Goal: Find specific page/section: Find specific page/section

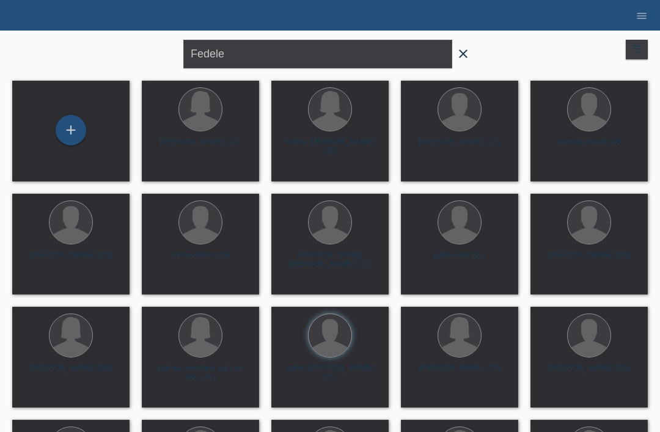
type input "Fedele"
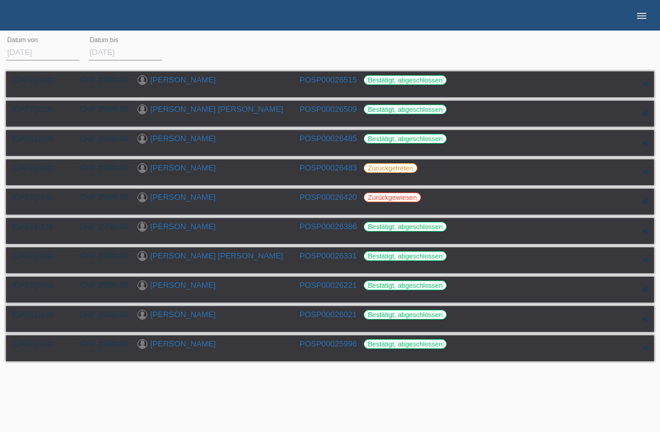
click at [640, 19] on icon "menu" at bounding box center [641, 16] width 12 height 12
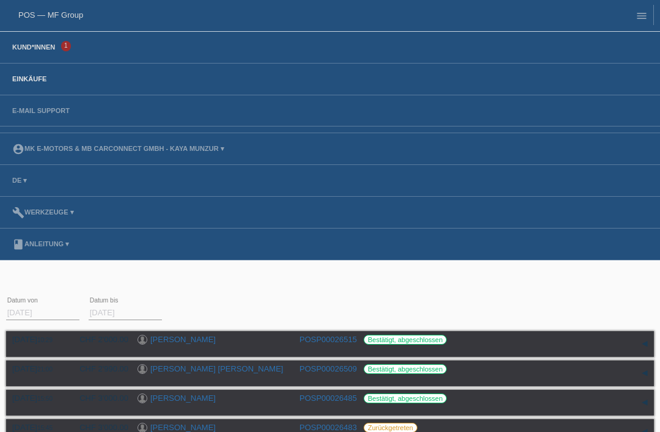
click at [41, 47] on link "Kund*innen" at bounding box center [33, 46] width 55 height 7
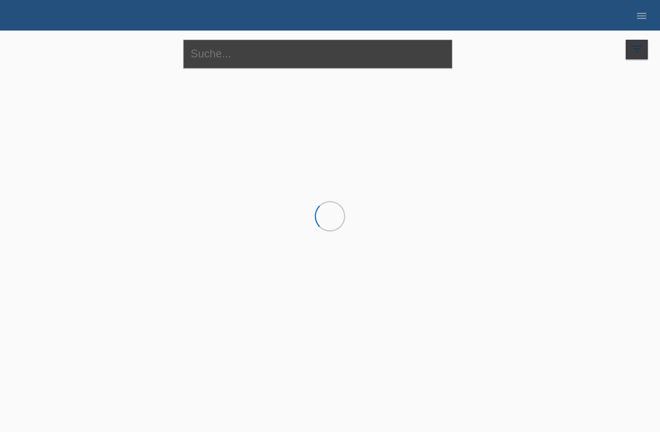
click at [294, 53] on input "text" at bounding box center [317, 54] width 269 height 29
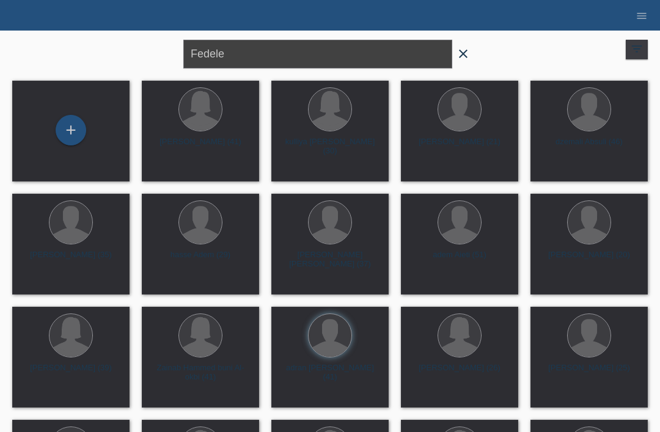
type input "Fedele"
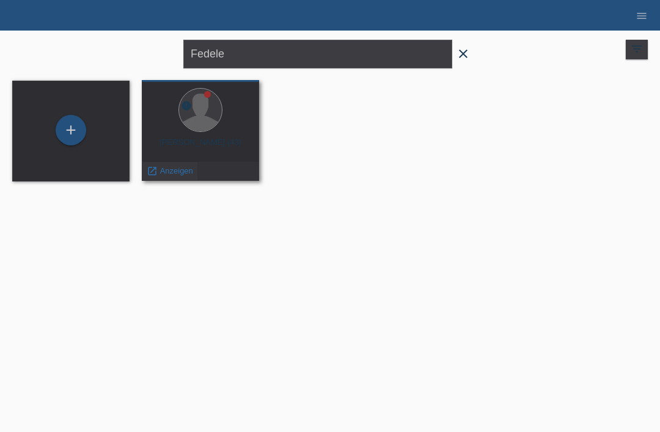
click at [175, 173] on span "Anzeigen" at bounding box center [176, 170] width 33 height 9
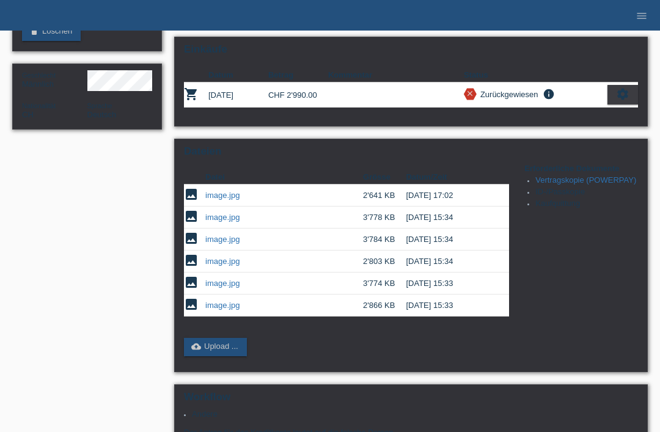
scroll to position [221, 0]
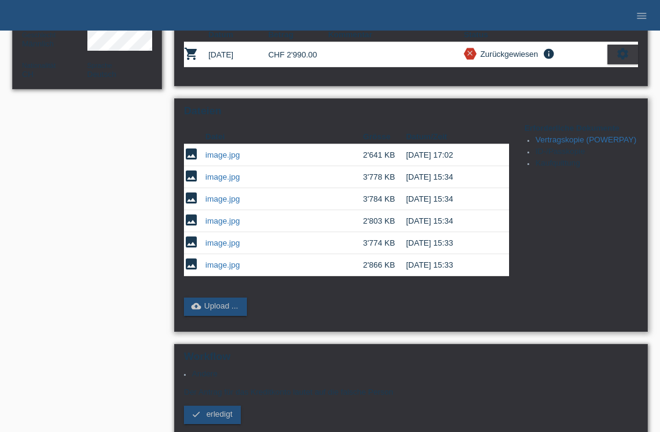
click at [222, 203] on link "image.jpg" at bounding box center [222, 198] width 34 height 9
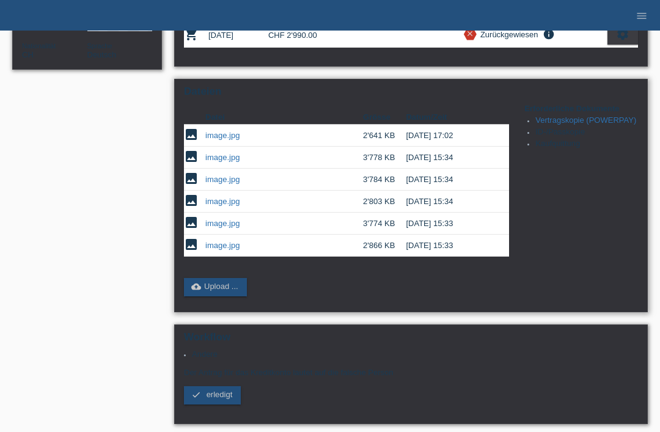
click at [224, 162] on link "image.jpg" at bounding box center [222, 157] width 34 height 9
click at [222, 206] on link "image.jpg" at bounding box center [222, 201] width 34 height 9
click at [217, 228] on link "image.jpg" at bounding box center [222, 223] width 34 height 9
click at [221, 250] on link "image.jpg" at bounding box center [222, 245] width 34 height 9
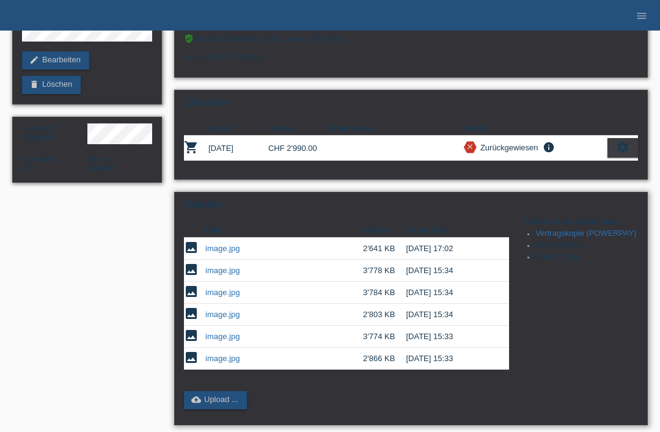
scroll to position [0, 0]
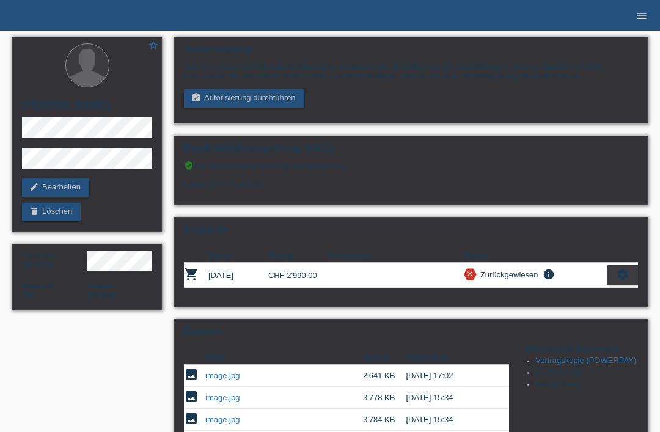
click at [635, 15] on link "menu" at bounding box center [641, 15] width 24 height 7
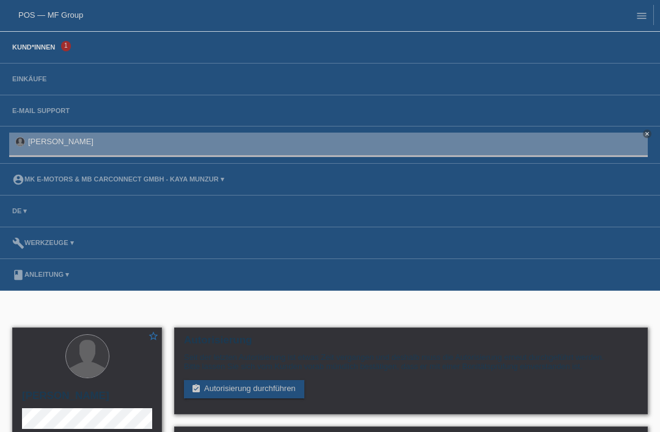
click at [19, 46] on link "Kund*innen" at bounding box center [33, 46] width 55 height 7
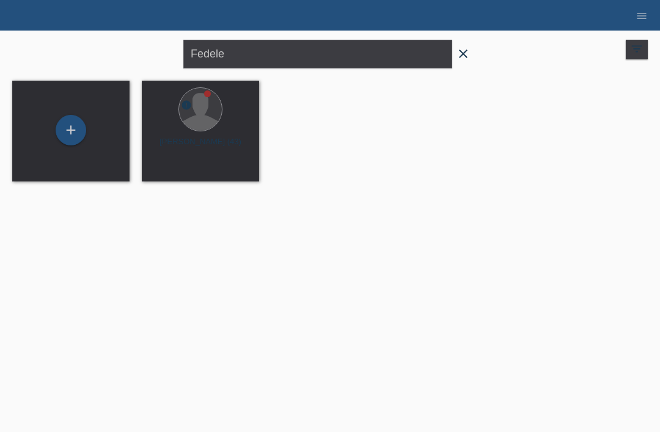
click at [468, 53] on icon "close" at bounding box center [463, 53] width 15 height 15
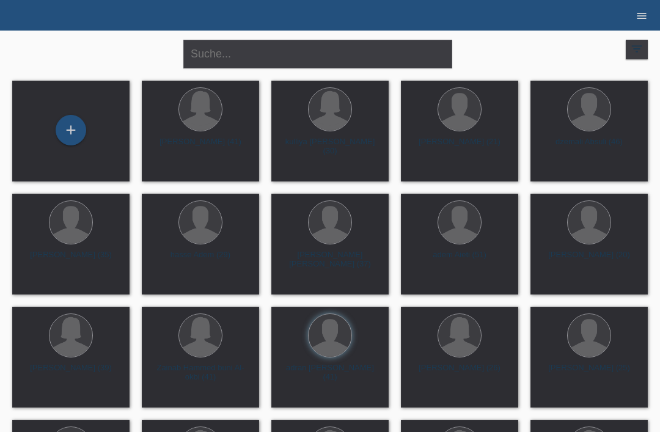
click at [633, 14] on link "menu" at bounding box center [641, 15] width 24 height 7
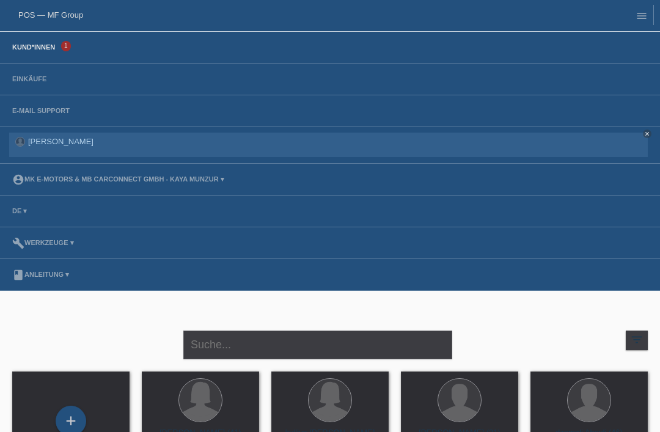
click at [63, 86] on li "Einkäufe" at bounding box center [330, 80] width 660 height 32
click at [21, 79] on link "Einkäufe" at bounding box center [29, 78] width 46 height 7
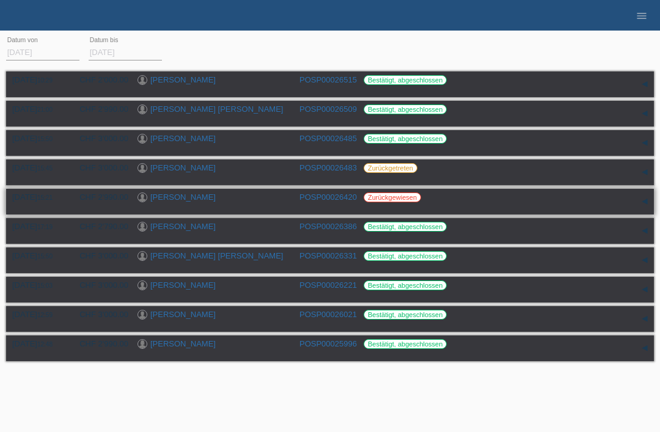
click at [205, 202] on link "[PERSON_NAME]" at bounding box center [182, 196] width 65 height 9
click at [257, 166] on div "[DATE] 10:29 CHF 2'000.00 [PERSON_NAME] POSP00026515 Reservation" at bounding box center [329, 216] width 647 height 296
click at [196, 172] on link "[PERSON_NAME]" at bounding box center [182, 167] width 65 height 9
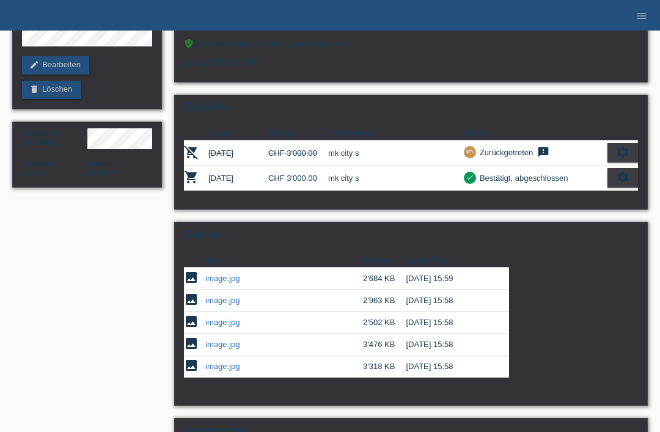
scroll to position [121, 0]
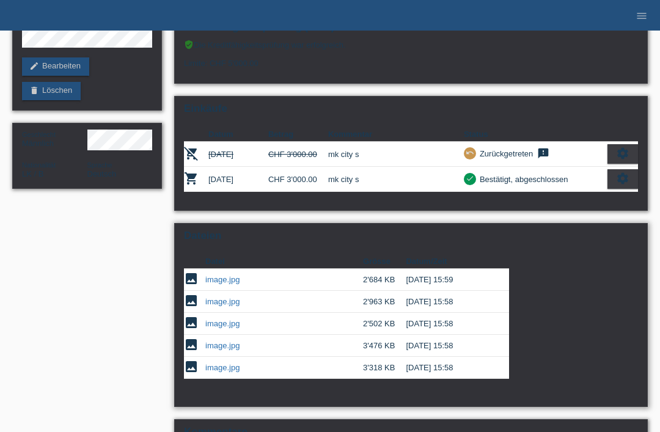
click at [211, 350] on link "image.jpg" at bounding box center [222, 345] width 34 height 9
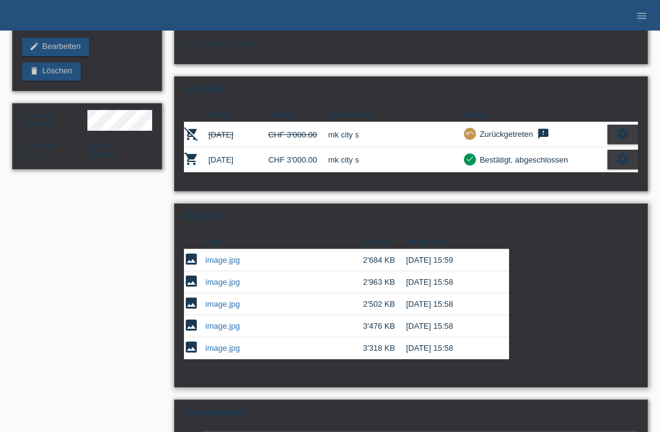
click at [214, 286] on link "image.jpg" at bounding box center [222, 281] width 34 height 9
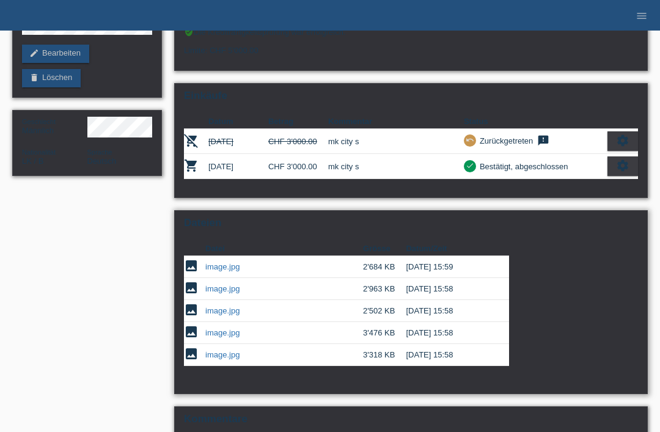
scroll to position [0, 0]
